Goal: Find specific page/section: Find specific page/section

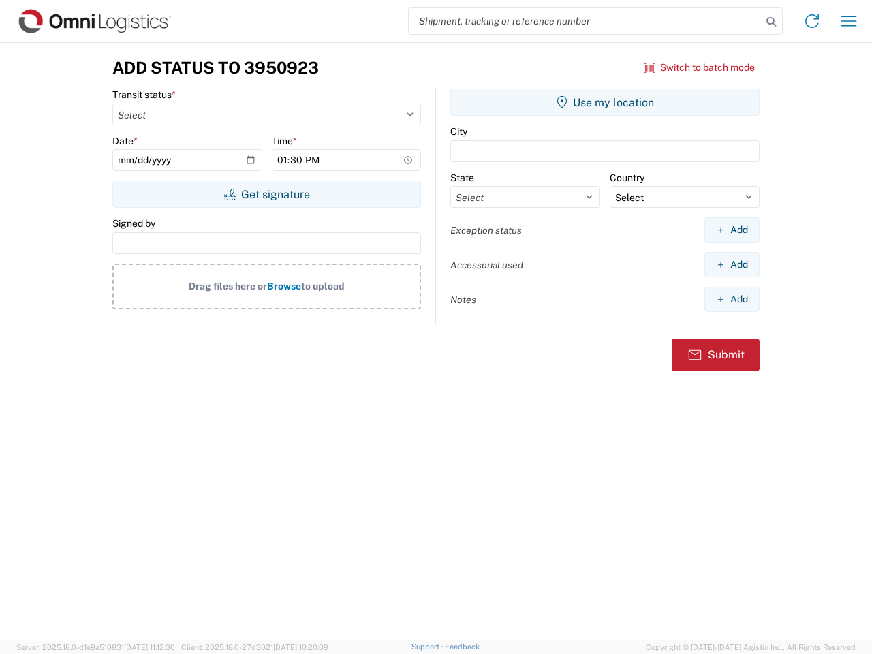
click at [585, 21] on input "search" at bounding box center [585, 21] width 353 height 26
click at [772, 22] on icon at bounding box center [771, 21] width 19 height 19
click at [812, 21] on icon at bounding box center [813, 21] width 22 height 22
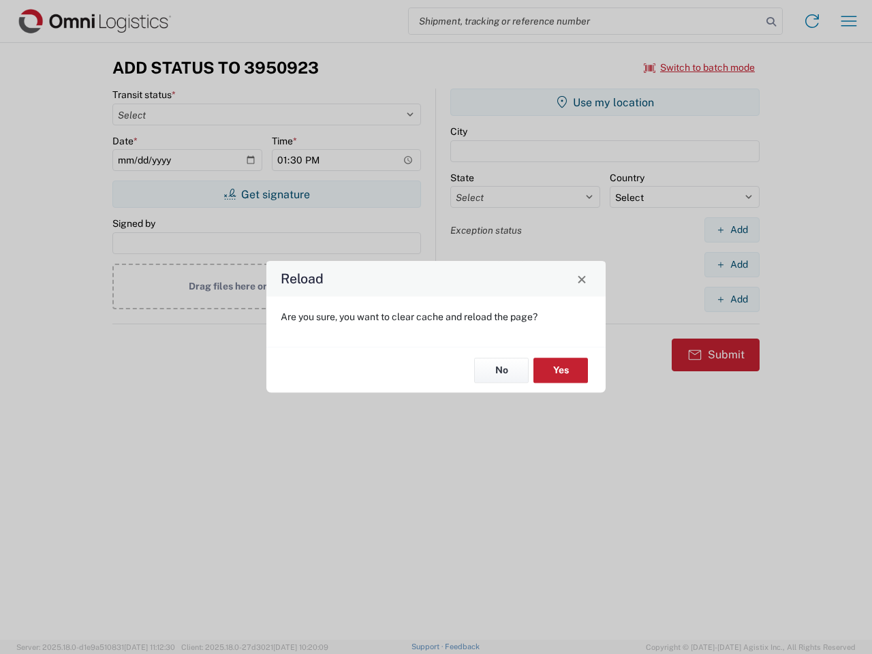
click at [849, 21] on div "Reload Are you sure, you want to clear cache and reload the page? No Yes" at bounding box center [436, 327] width 872 height 654
click at [700, 67] on div "Reload Are you sure, you want to clear cache and reload the page? No Yes" at bounding box center [436, 327] width 872 height 654
click at [267, 194] on div "Reload Are you sure, you want to clear cache and reload the page? No Yes" at bounding box center [436, 327] width 872 height 654
click at [605, 102] on div "Reload Are you sure, you want to clear cache and reload the page? No Yes" at bounding box center [436, 327] width 872 height 654
click at [732, 230] on div "Reload Are you sure, you want to clear cache and reload the page? No Yes" at bounding box center [436, 327] width 872 height 654
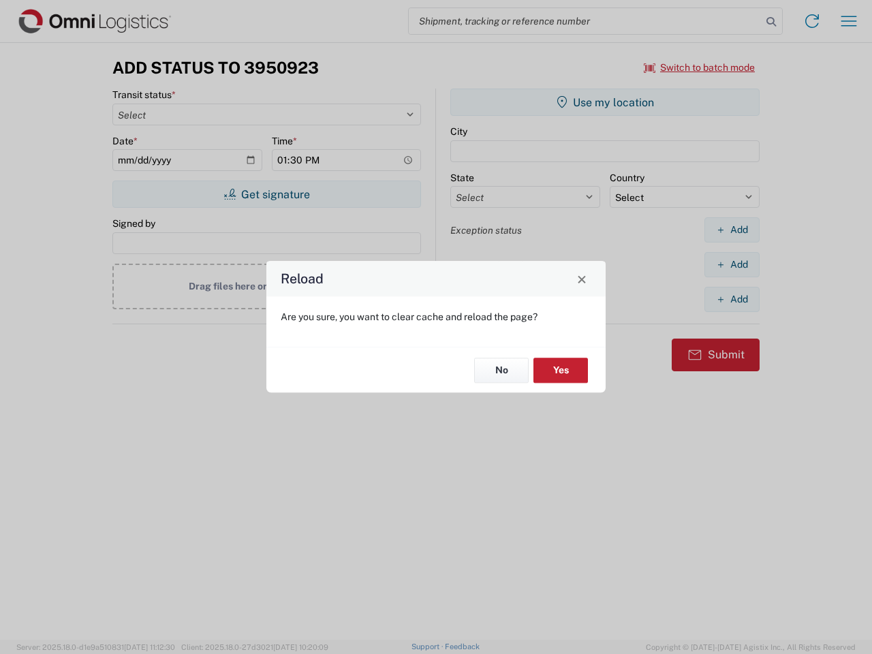
click at [732, 264] on div "Reload Are you sure, you want to clear cache and reload the page? No Yes" at bounding box center [436, 327] width 872 height 654
click at [732, 299] on div "Reload Are you sure, you want to clear cache and reload the page? No Yes" at bounding box center [436, 327] width 872 height 654
